Goal: Navigation & Orientation: Find specific page/section

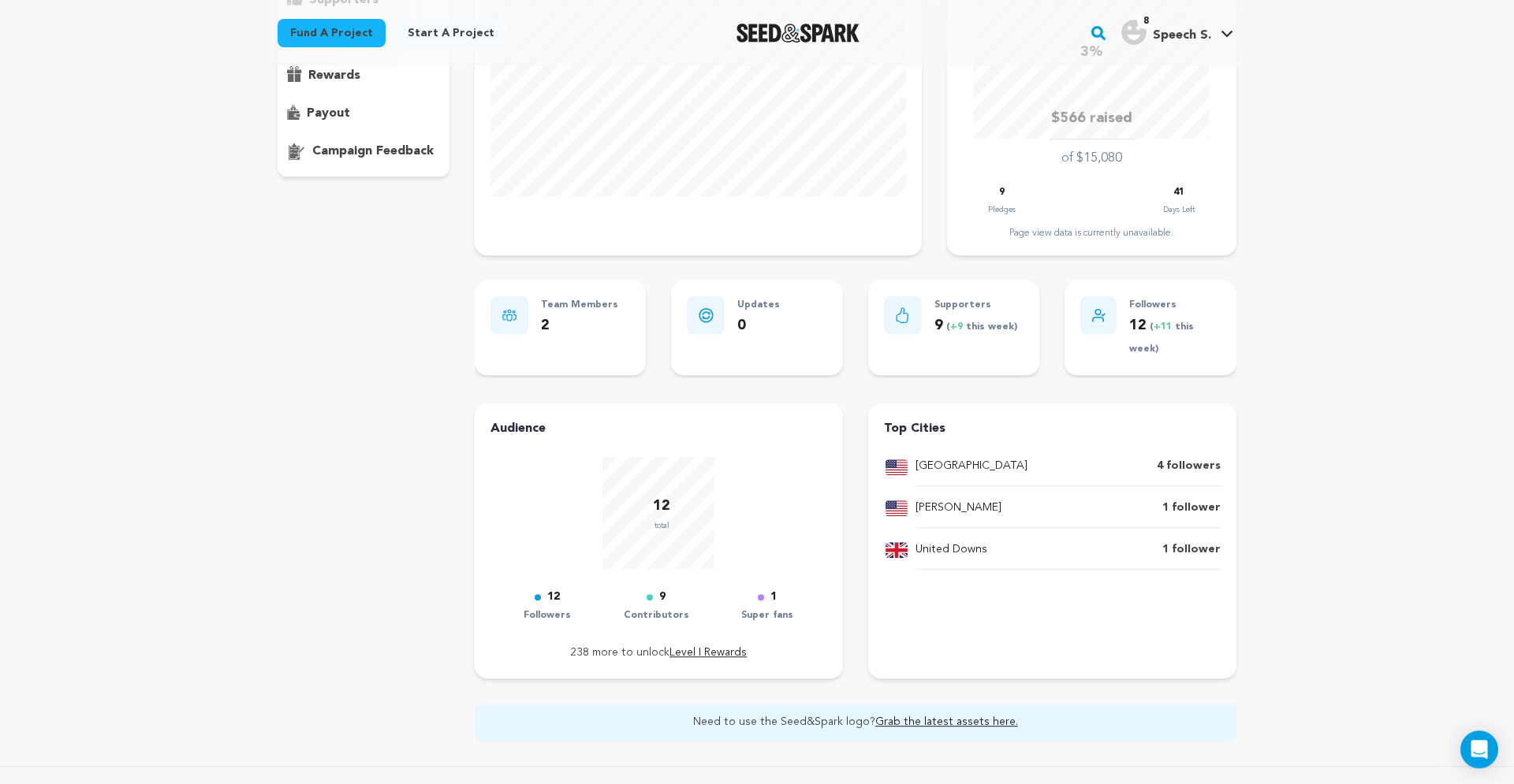
scroll to position [536, 0]
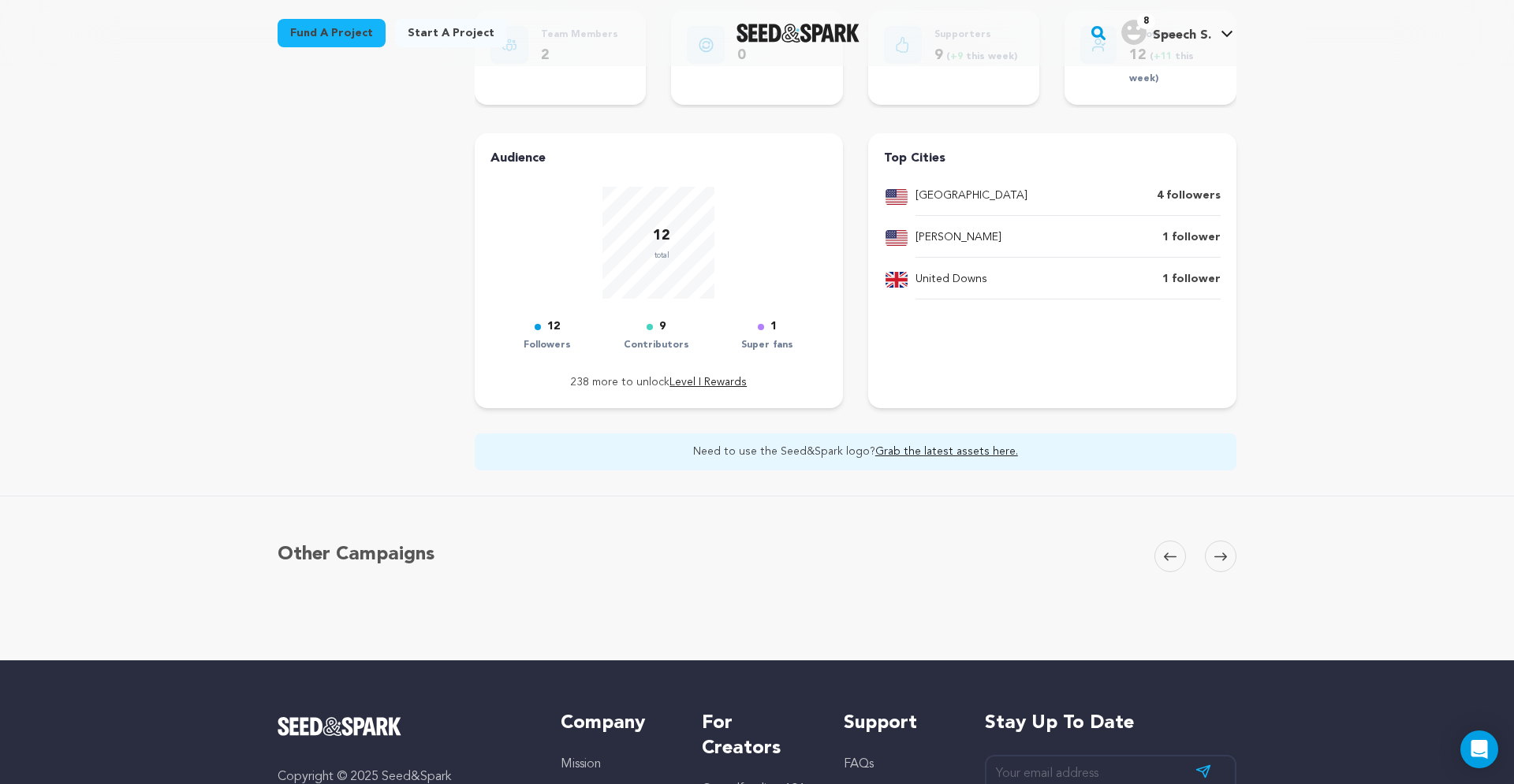
click at [655, 243] on p "12" at bounding box center [661, 236] width 18 height 22
click at [659, 230] on p "12" at bounding box center [661, 236] width 18 height 22
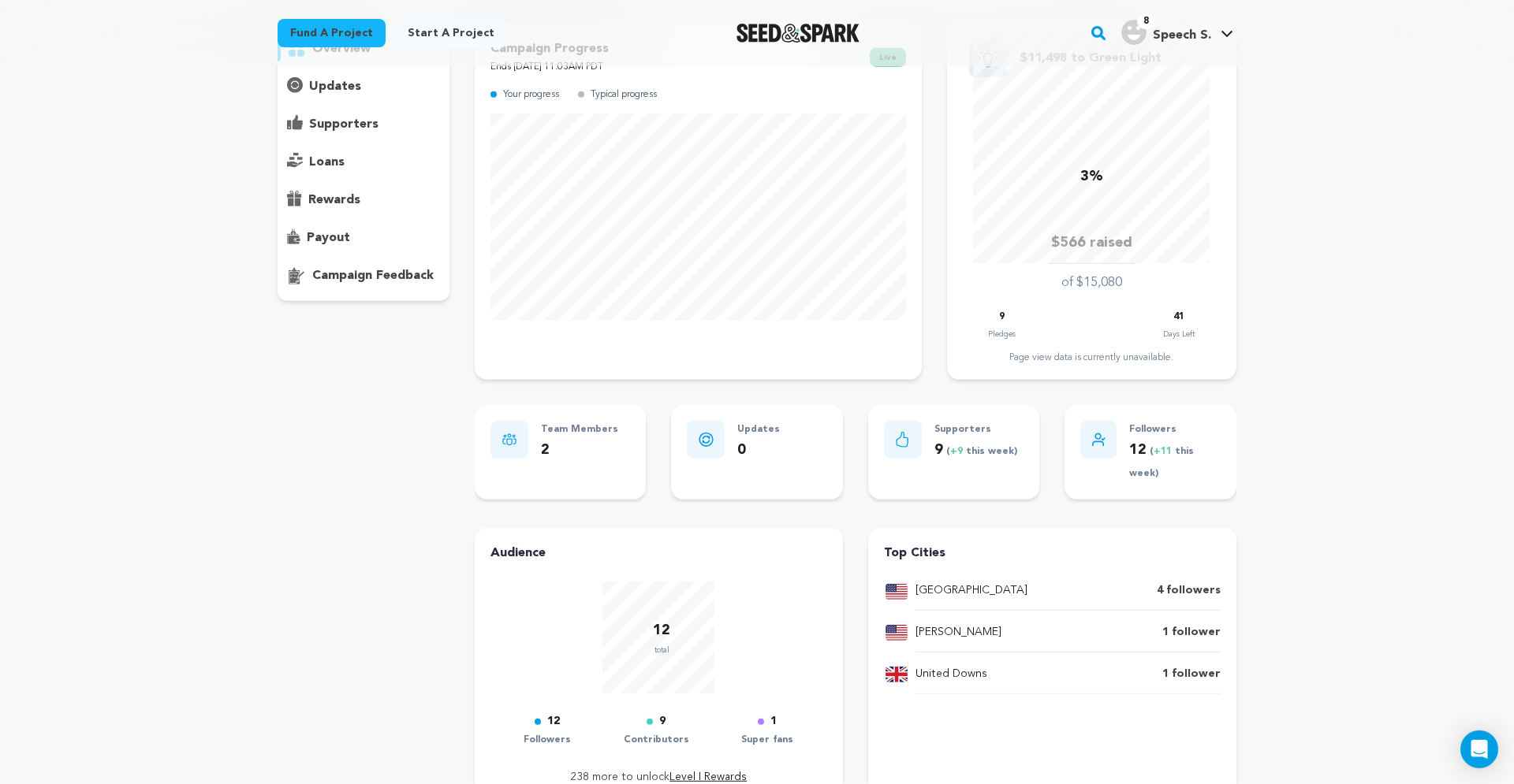
scroll to position [0, 0]
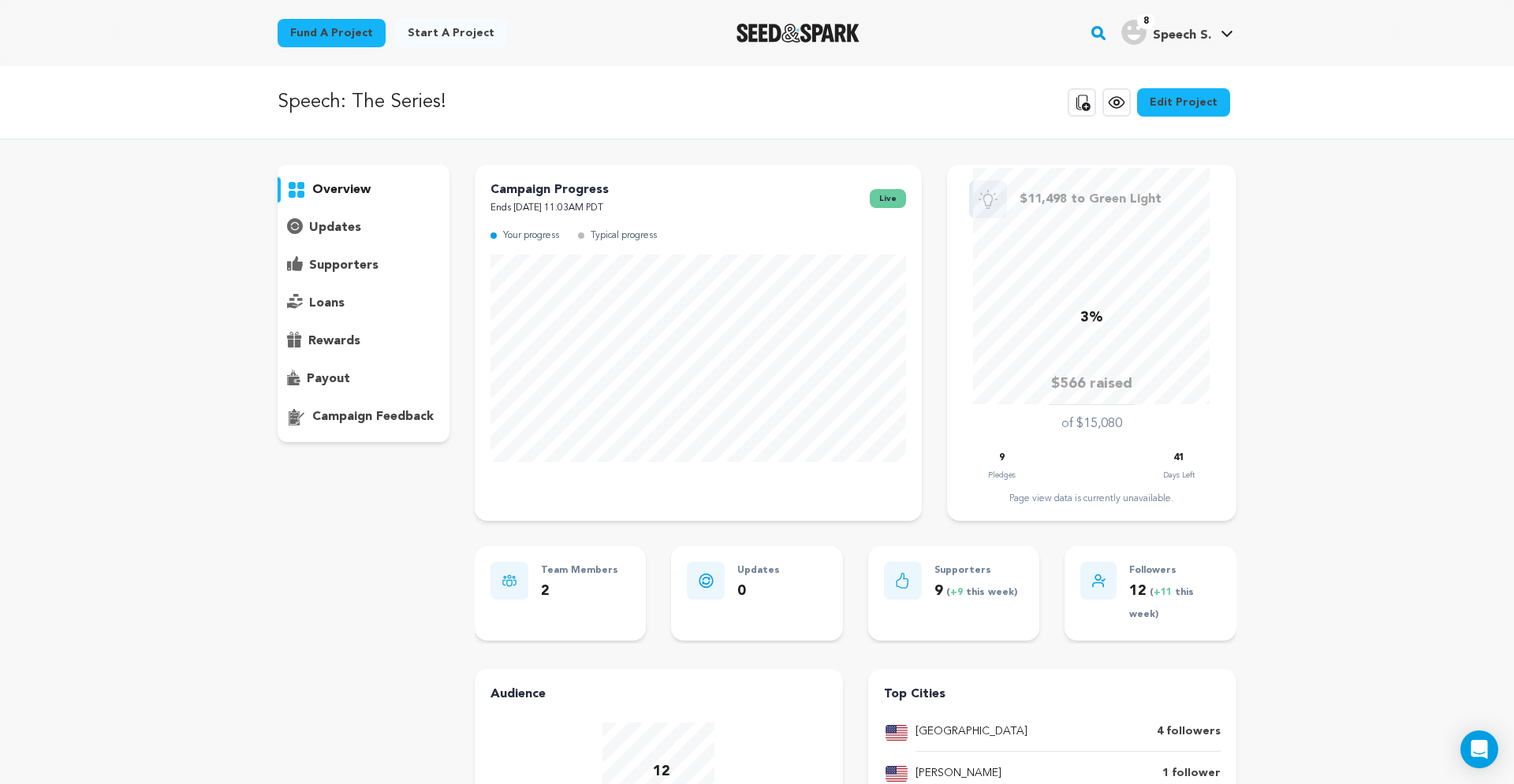
click at [359, 267] on p "supporters" at bounding box center [343, 265] width 69 height 19
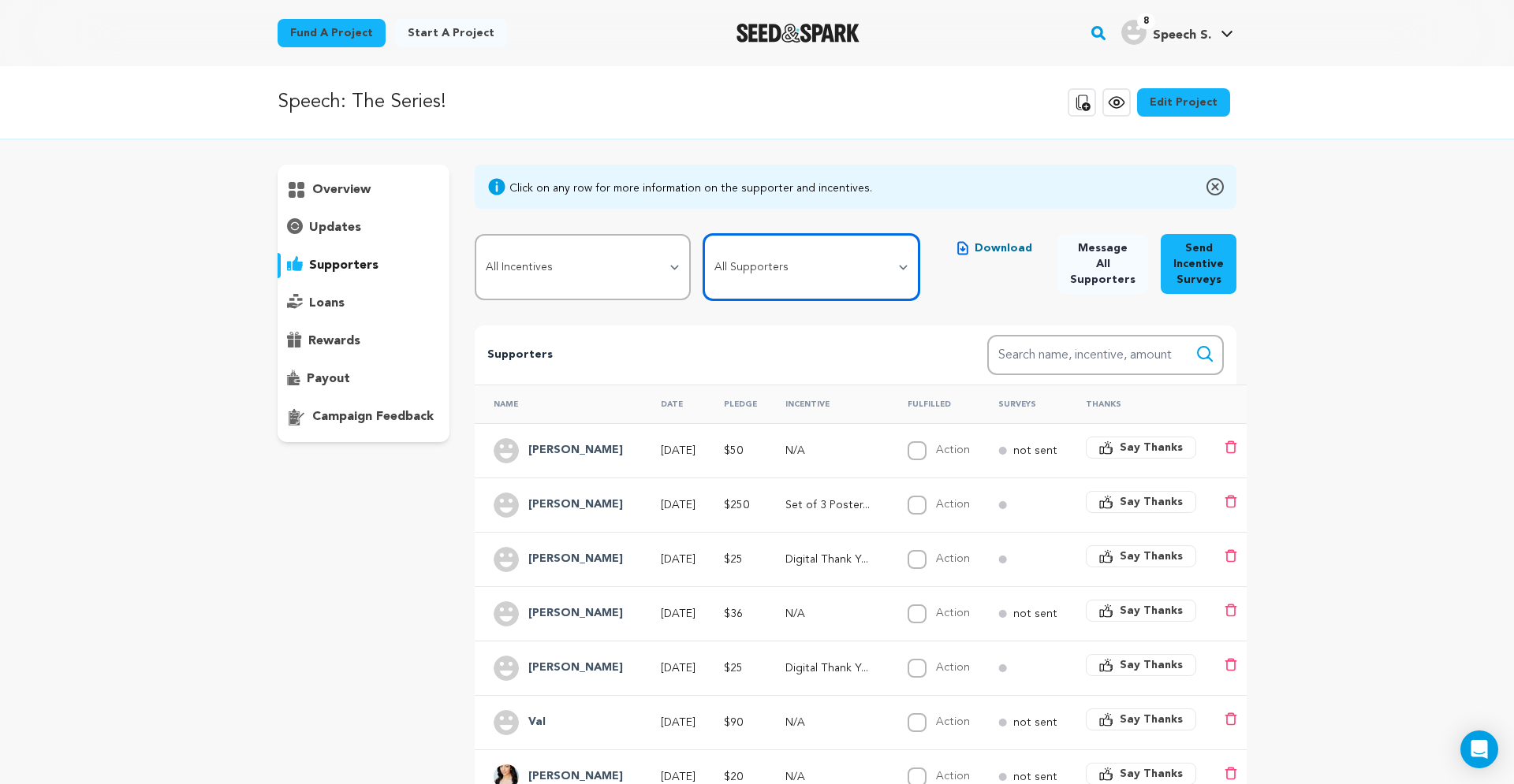
click at [703, 234] on select "All Supporters Survey not sent Survey incomplete Survey complete Incentive not …" at bounding box center [811, 267] width 216 height 66
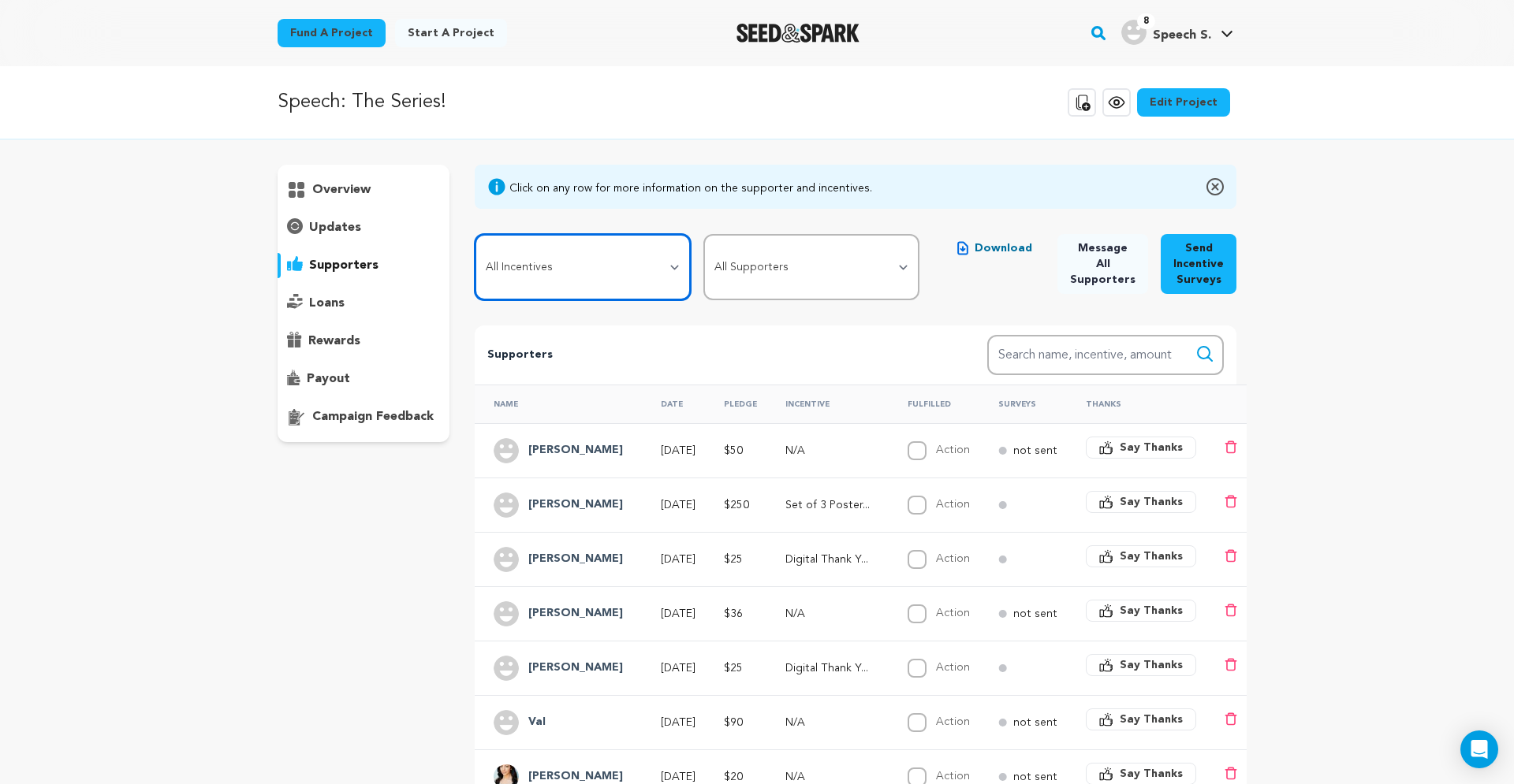
click at [474, 234] on select "All Incentives Social Media Shoutout Digital Thank You Card (plus previous tier…" at bounding box center [582, 267] width 216 height 66
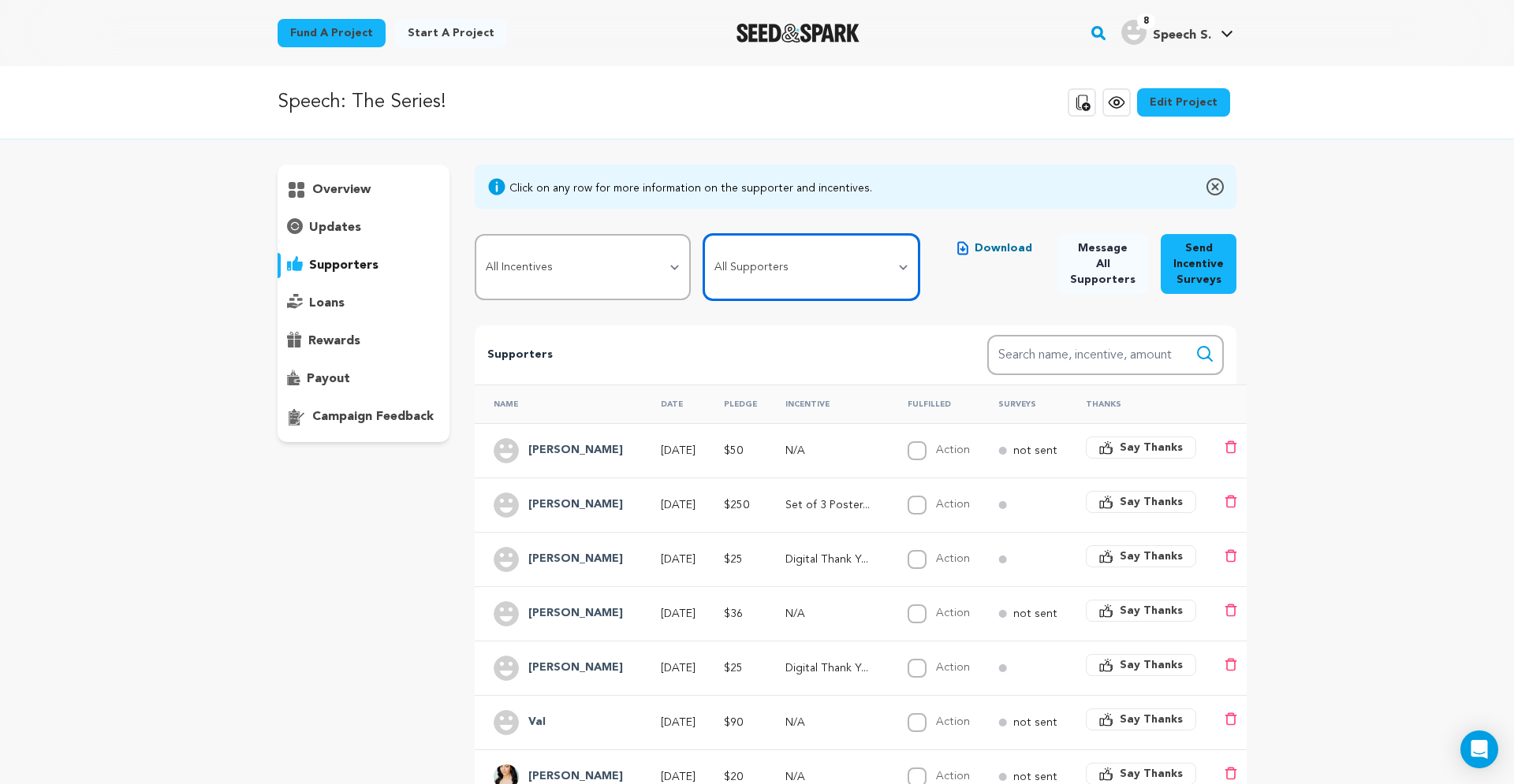
click at [703, 234] on select "All Supporters Survey not sent Survey incomplete Survey complete Incentive not …" at bounding box center [811, 267] width 216 height 66
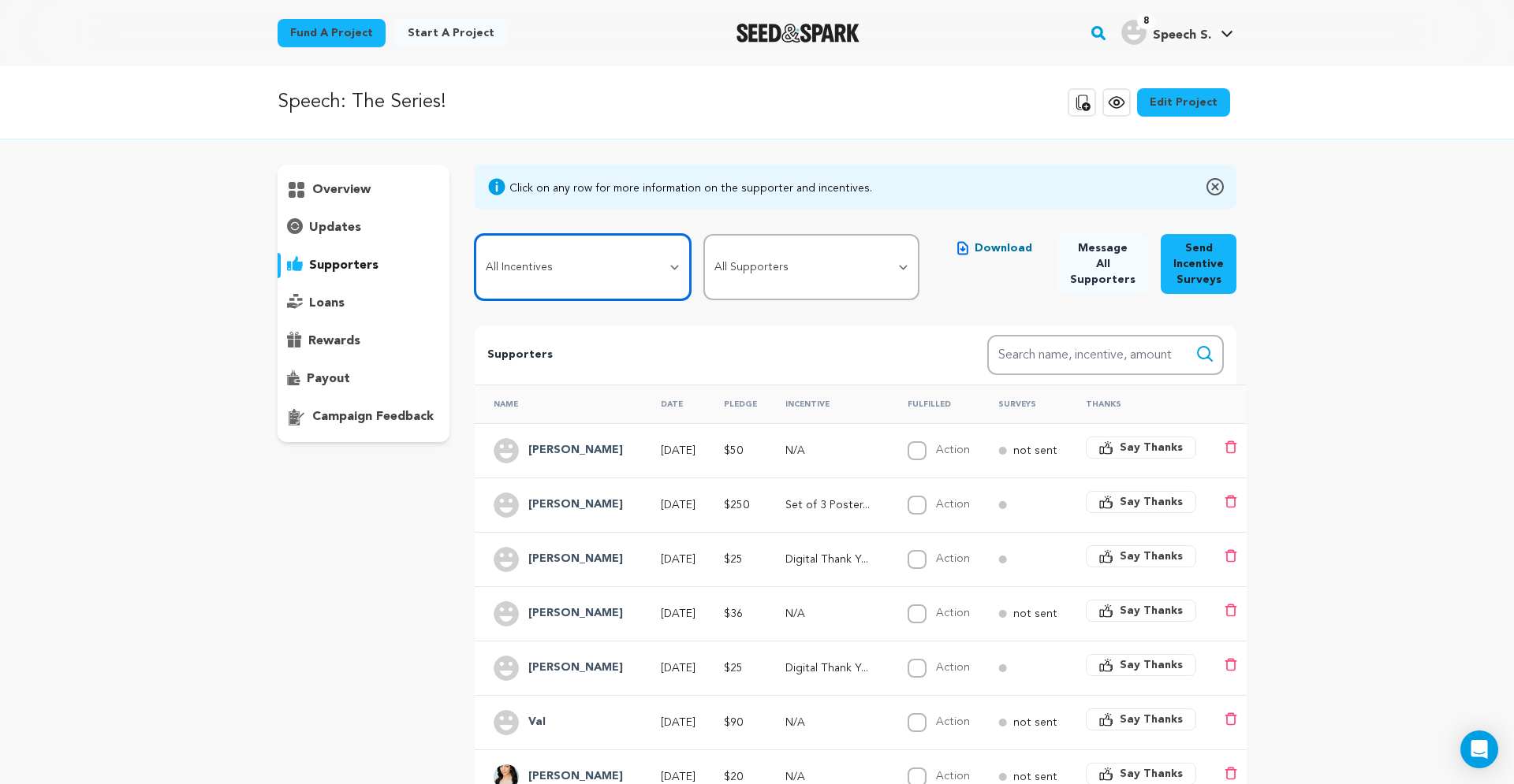
click at [474, 234] on select "All Incentives Social Media Shoutout Digital Thank You Card (plus previous tier…" at bounding box center [582, 267] width 216 height 66
drag, startPoint x: 755, startPoint y: 275, endPoint x: 394, endPoint y: 202, distance: 368.3
click at [394, 202] on div "overview" at bounding box center [364, 303] width 172 height 278
click at [388, 193] on div "overview" at bounding box center [364, 190] width 172 height 25
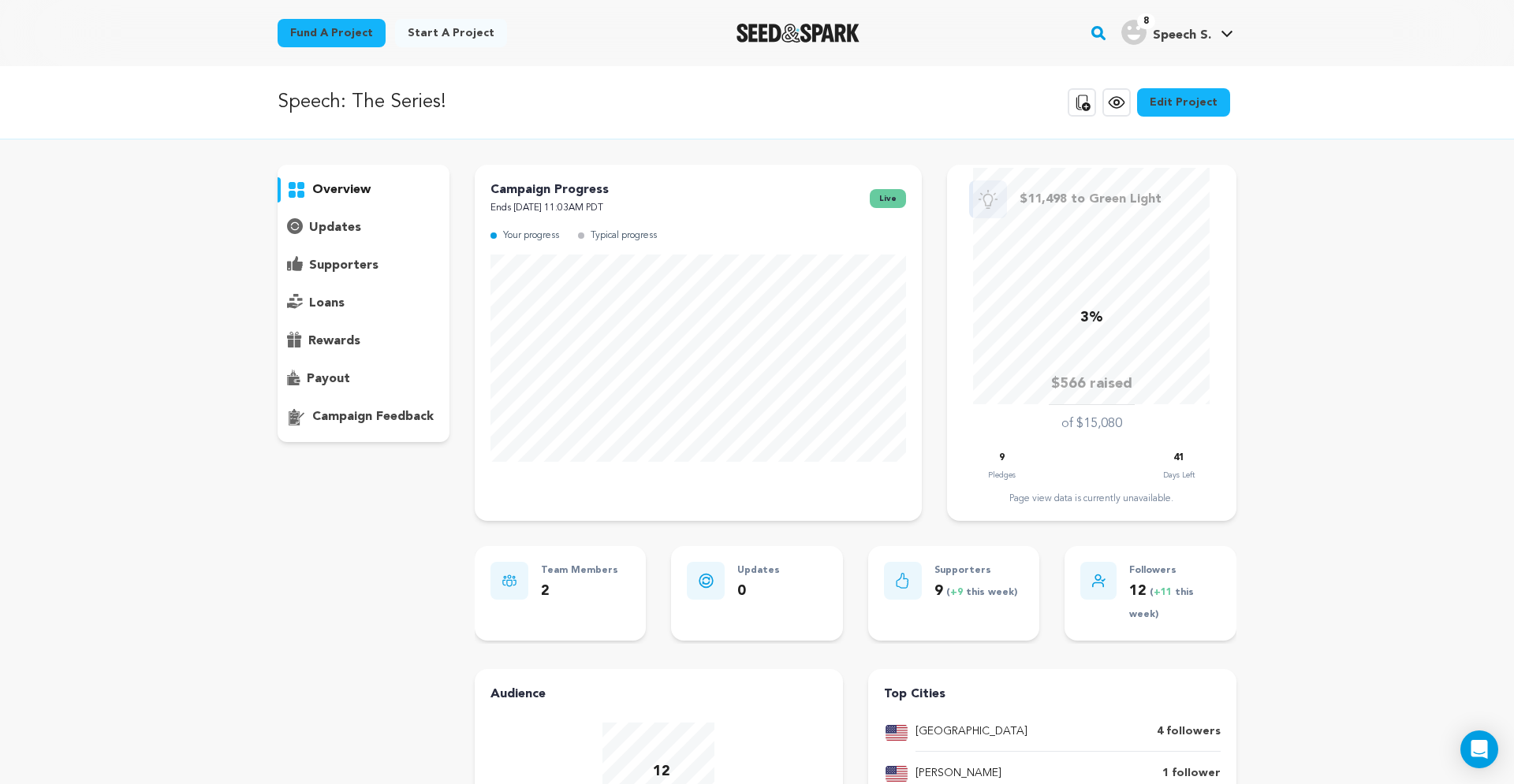
click at [360, 235] on div "updates" at bounding box center [364, 228] width 172 height 25
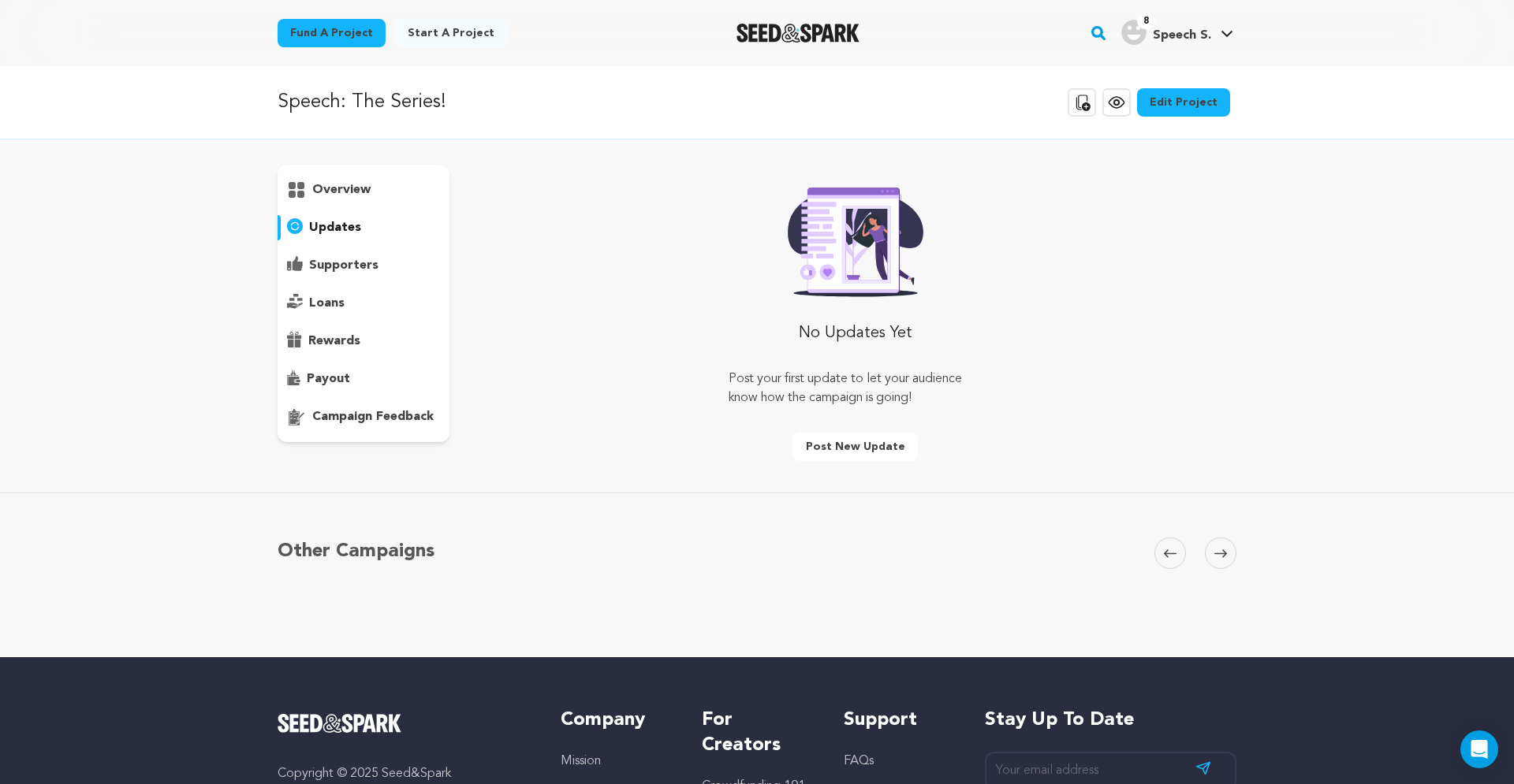
click at [355, 263] on p "supporters" at bounding box center [343, 265] width 69 height 19
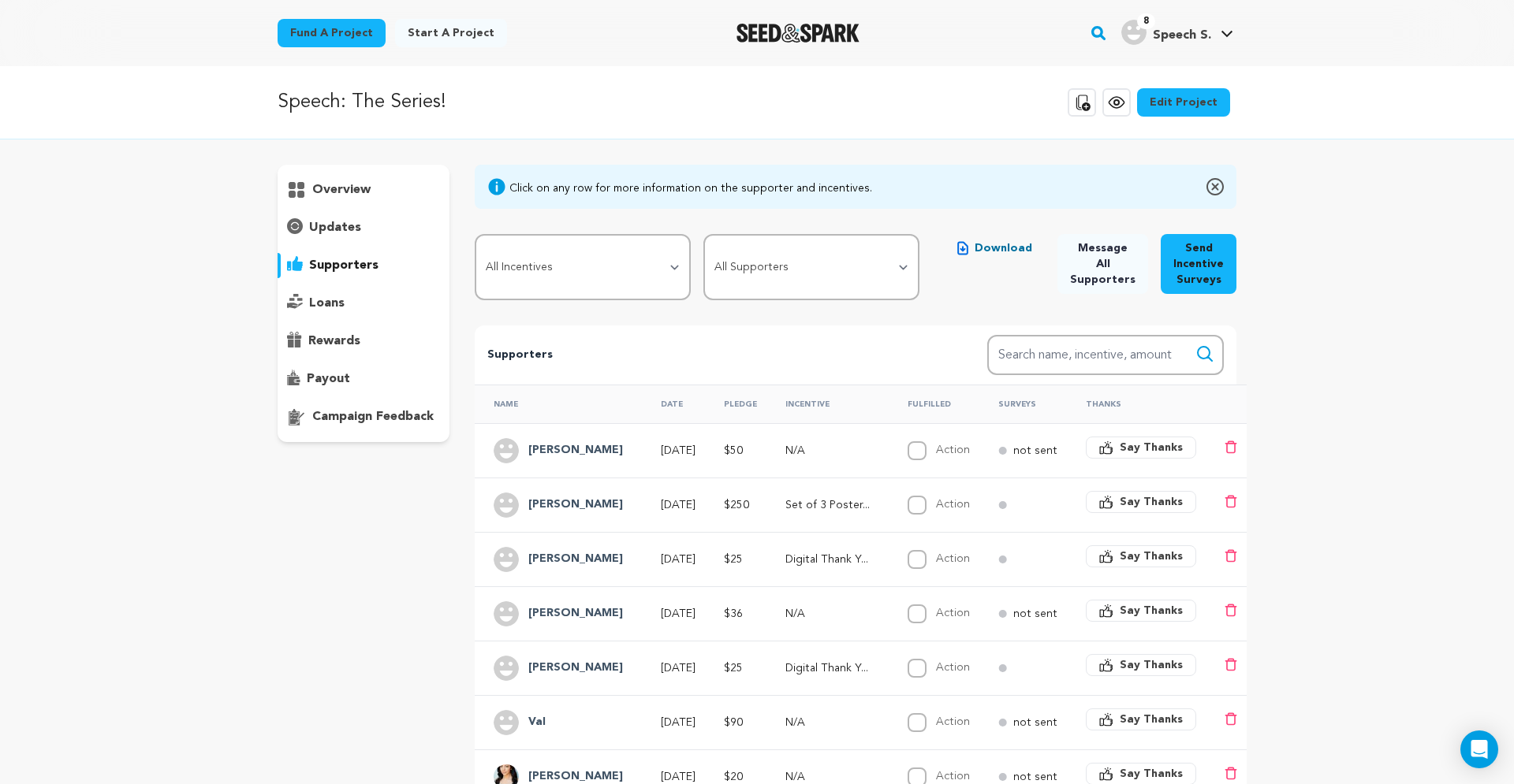
click at [352, 305] on div "loans" at bounding box center [364, 303] width 172 height 25
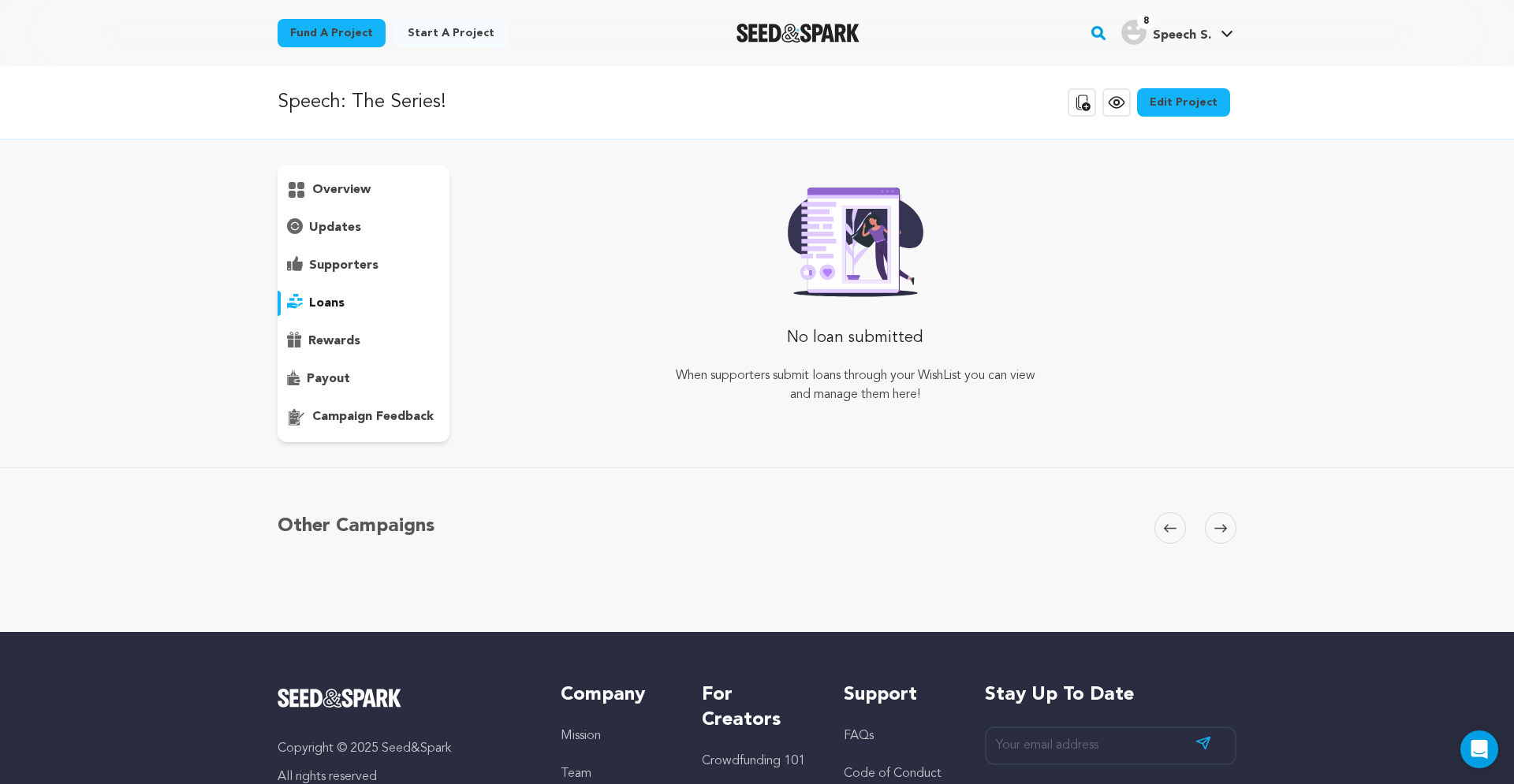
click at [350, 339] on p "rewards" at bounding box center [334, 340] width 52 height 19
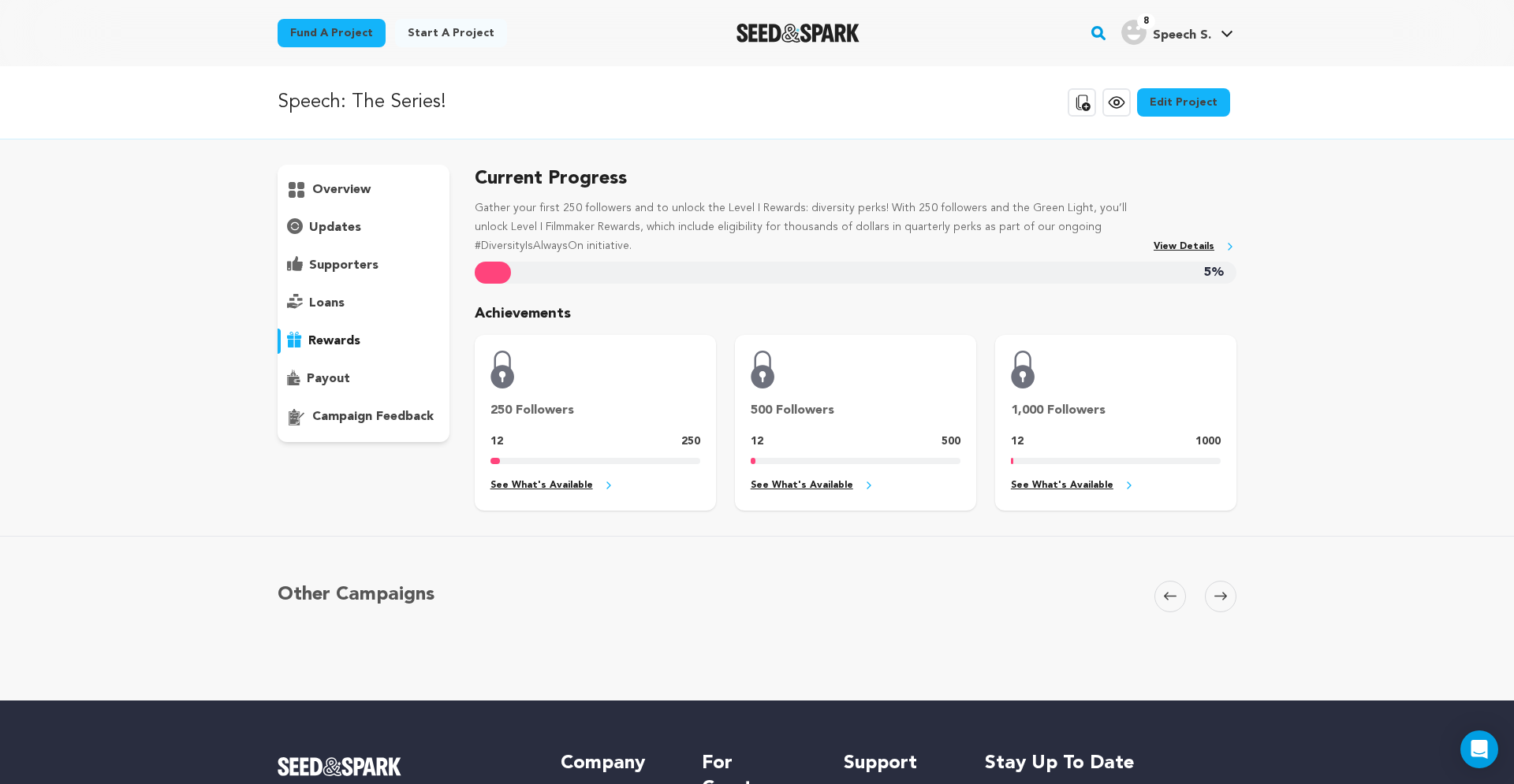
click at [339, 370] on p "payout" at bounding box center [329, 378] width 43 height 19
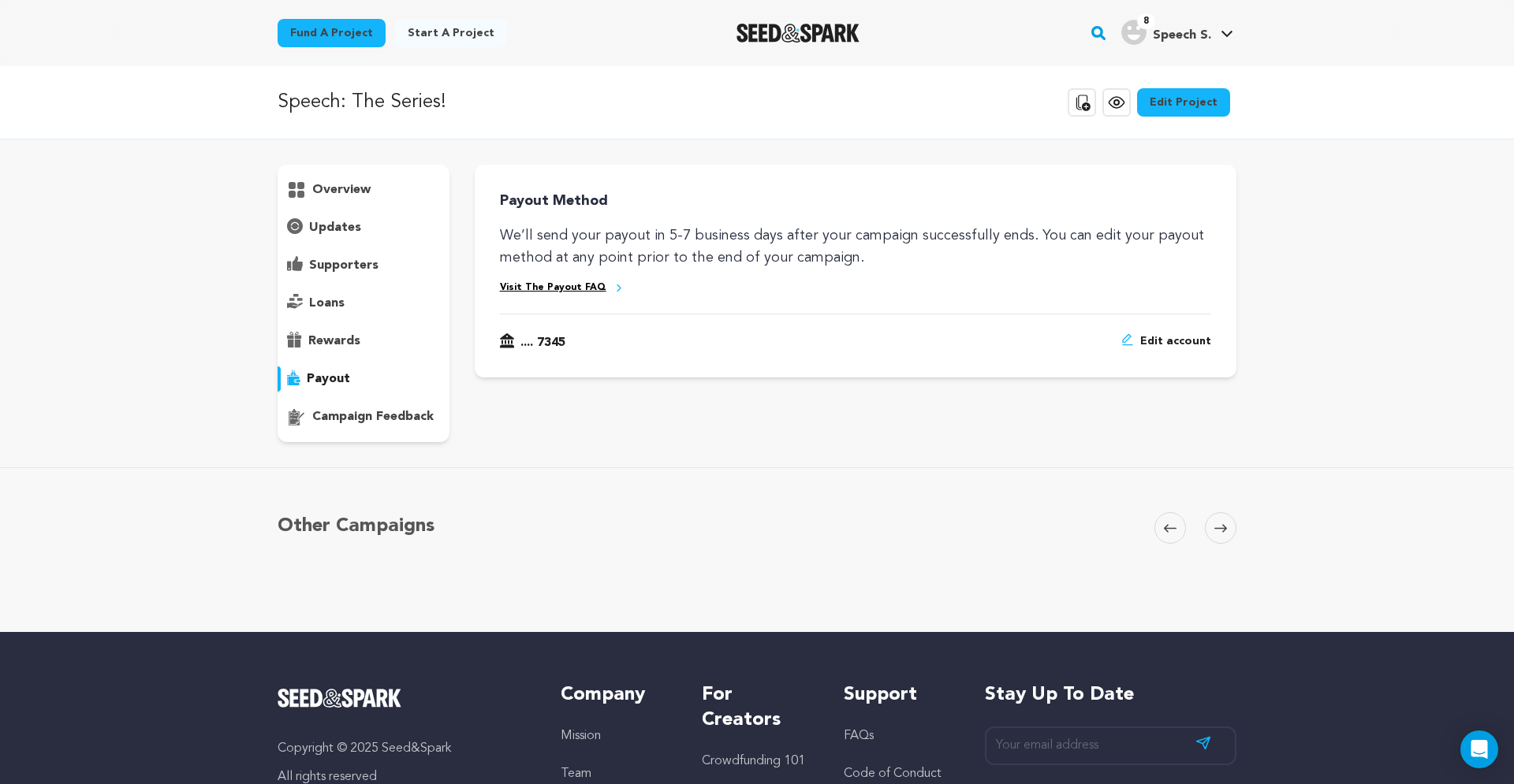
click at [366, 415] on p "campaign feedback" at bounding box center [373, 416] width 121 height 19
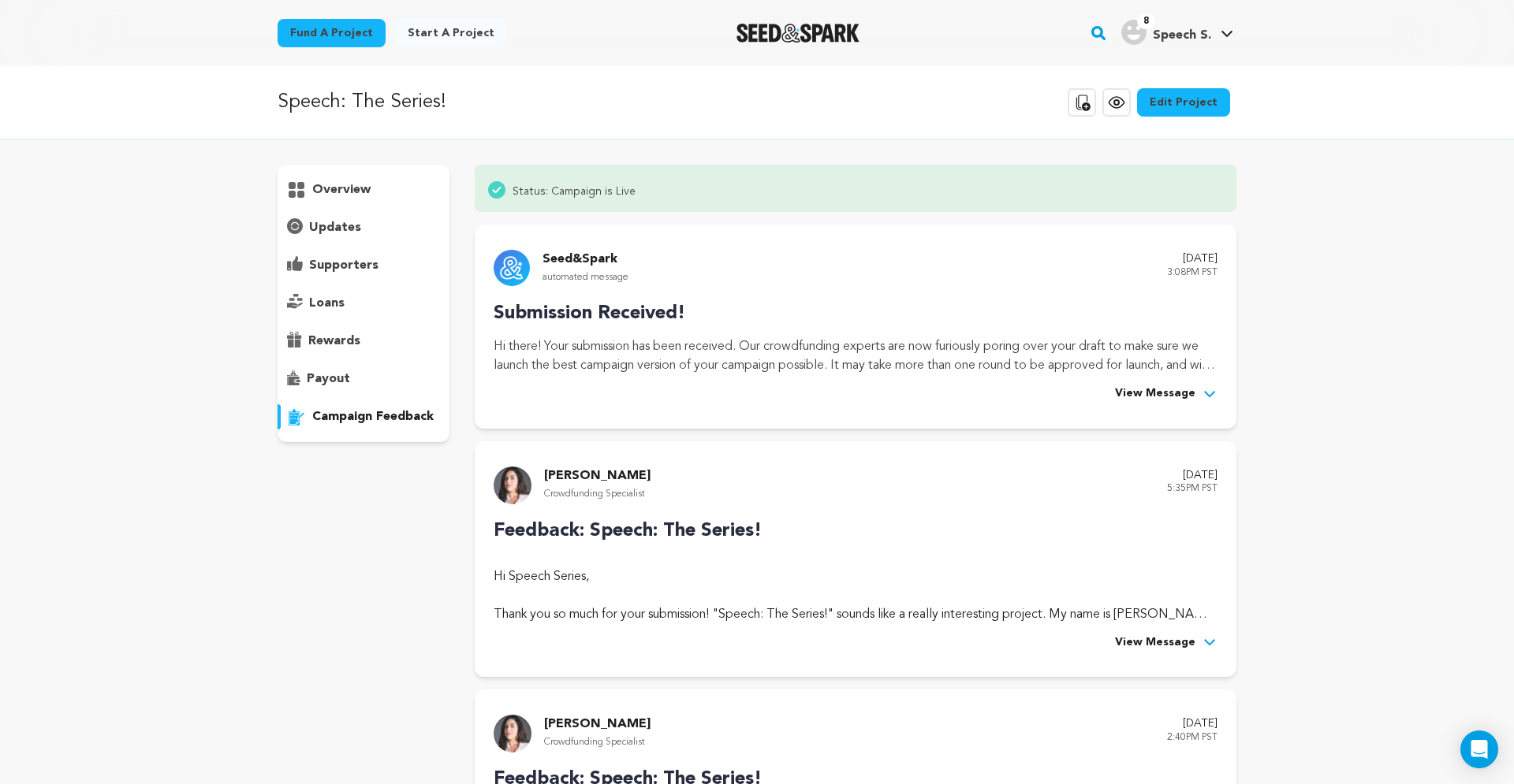
click at [334, 236] on p "updates" at bounding box center [334, 227] width 52 height 19
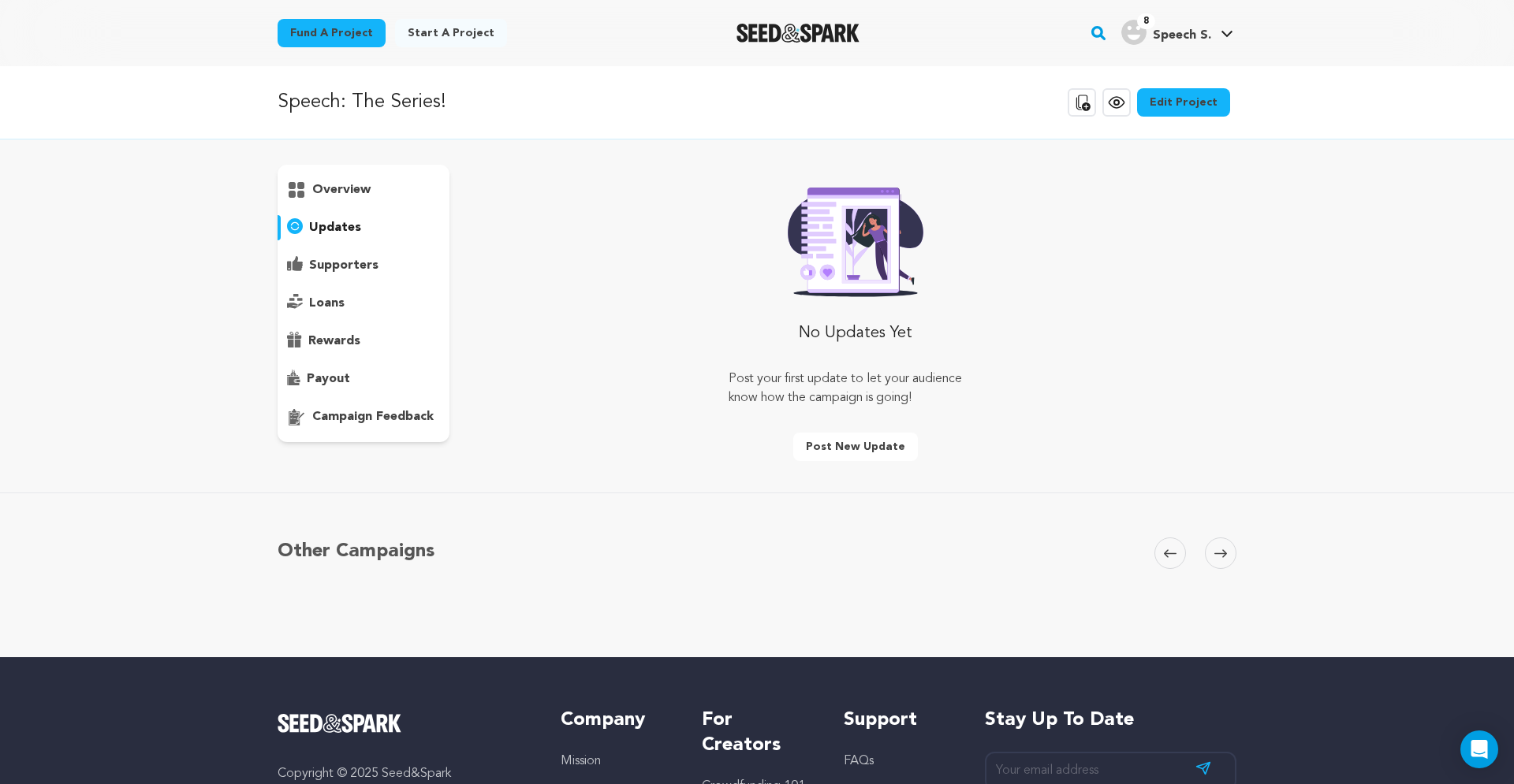
click at [343, 177] on div "overview" at bounding box center [364, 303] width 172 height 278
click at [339, 195] on p "overview" at bounding box center [341, 190] width 59 height 19
